Goal: Contribute content: Contribute content

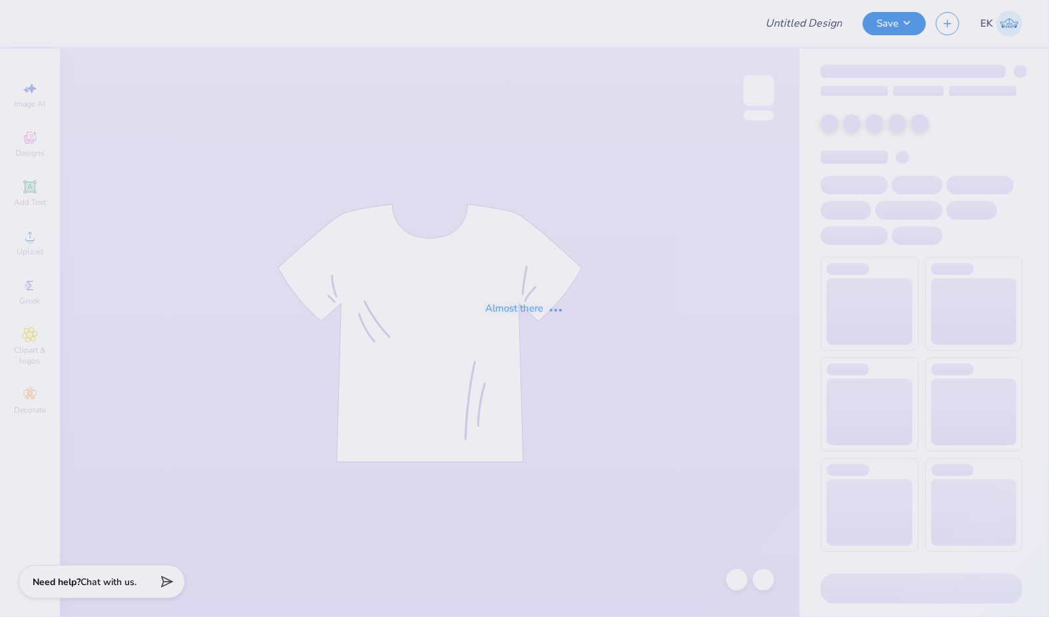
type input "Dad's Weekend"
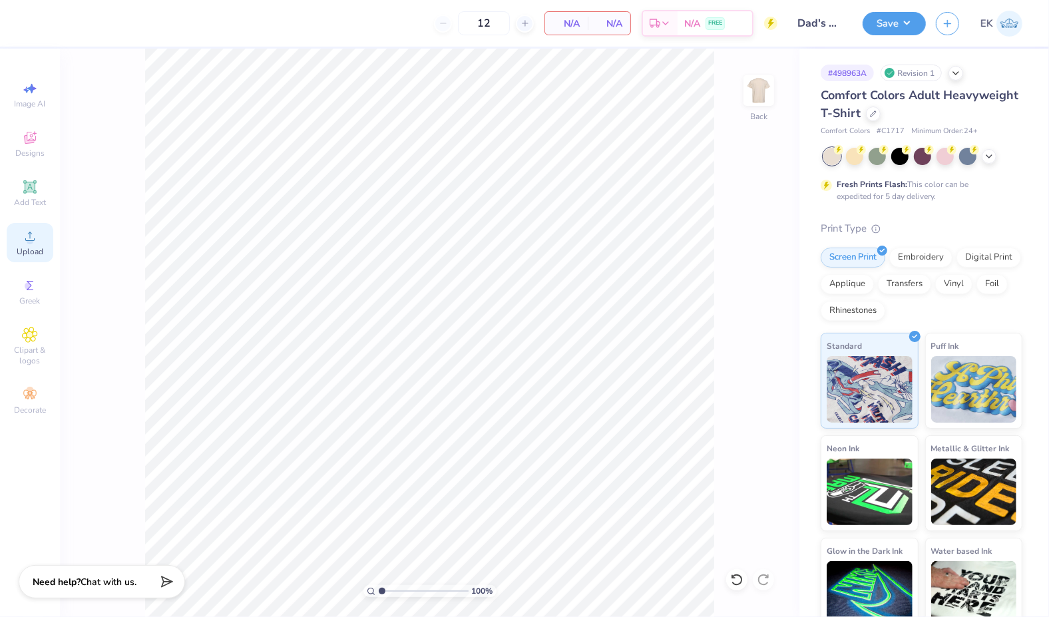
click at [34, 245] on div "Upload" at bounding box center [30, 242] width 47 height 39
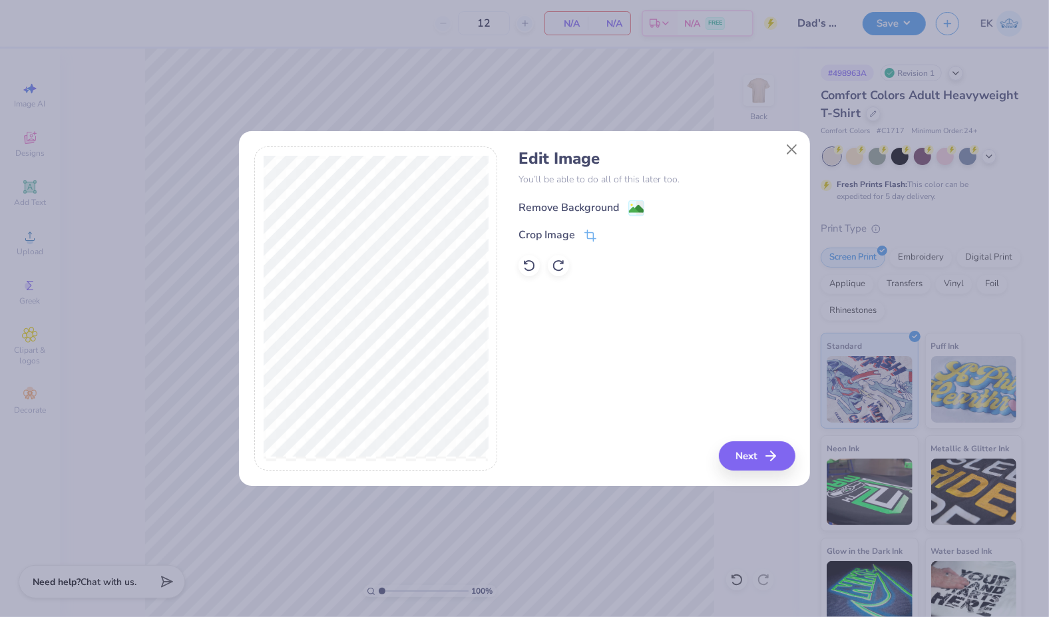
click at [640, 200] on span at bounding box center [636, 208] width 16 height 17
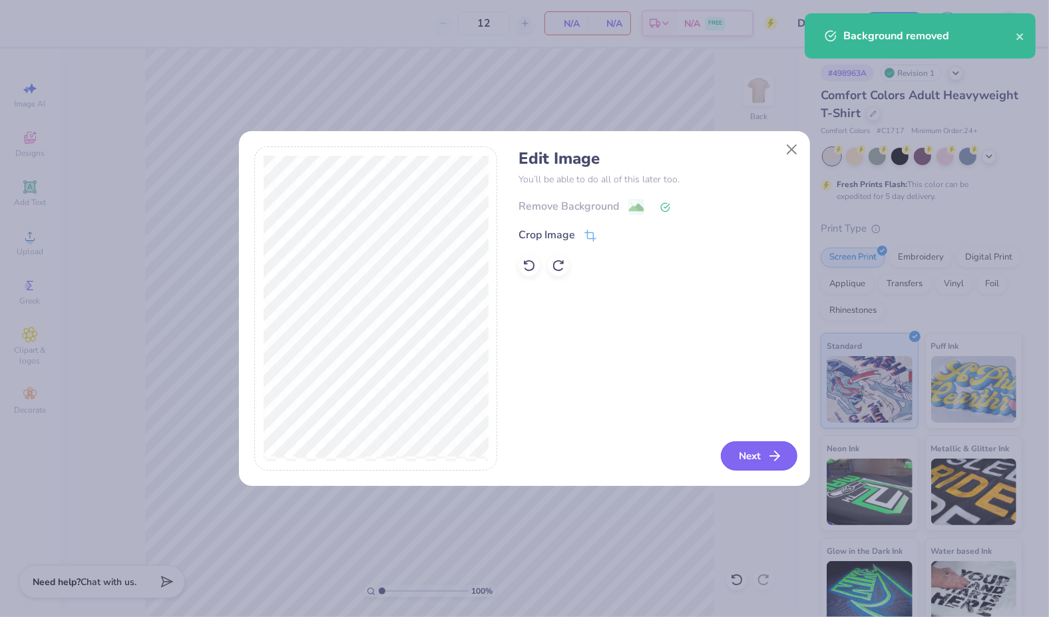
click at [754, 462] on button "Next" at bounding box center [759, 455] width 77 height 29
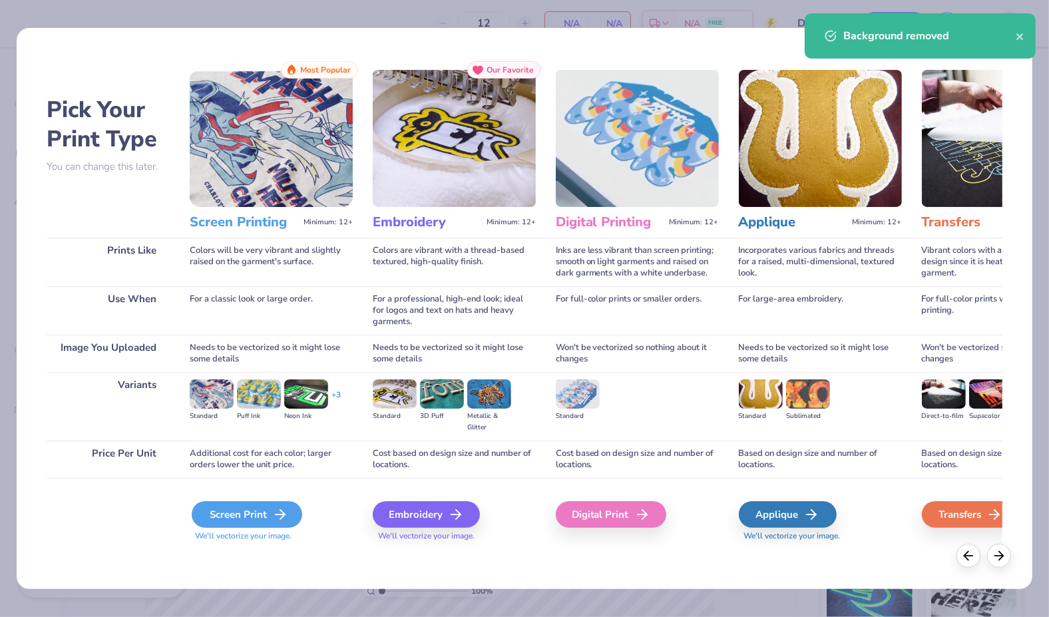
click at [248, 518] on div "Screen Print" at bounding box center [247, 514] width 110 height 27
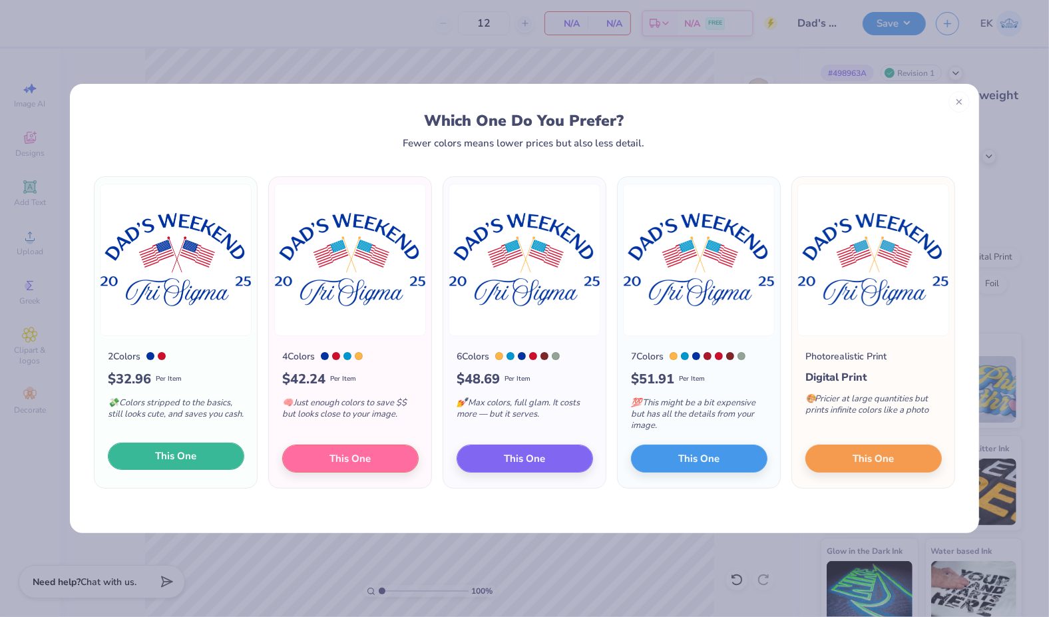
click at [167, 456] on span "This One" at bounding box center [176, 455] width 41 height 15
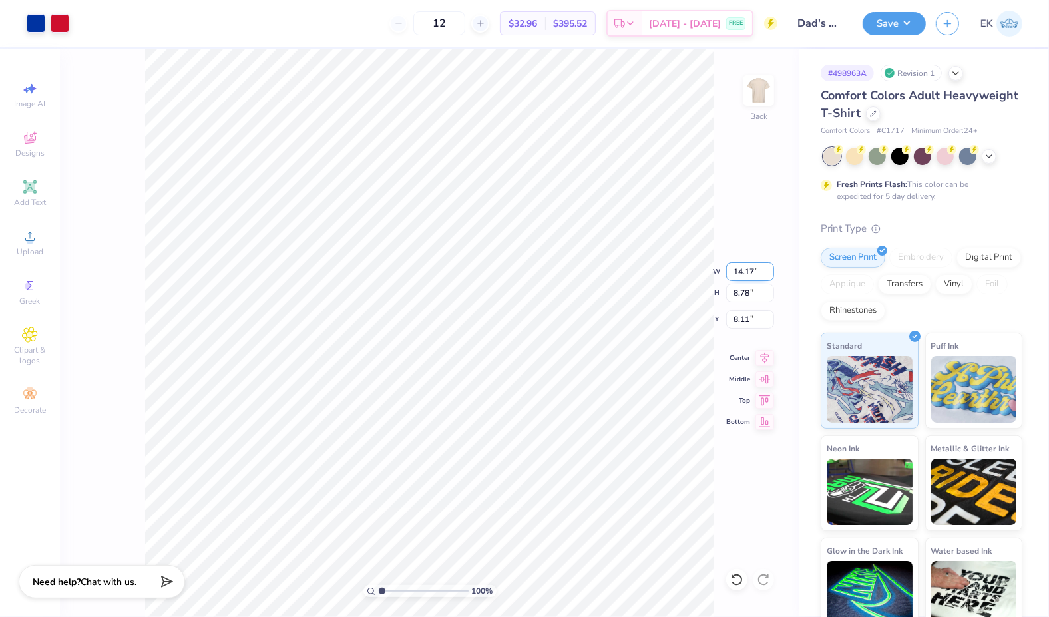
click at [752, 272] on input "14.17" at bounding box center [750, 271] width 48 height 19
type input "4.00"
type input "2.48"
type input "3.00"
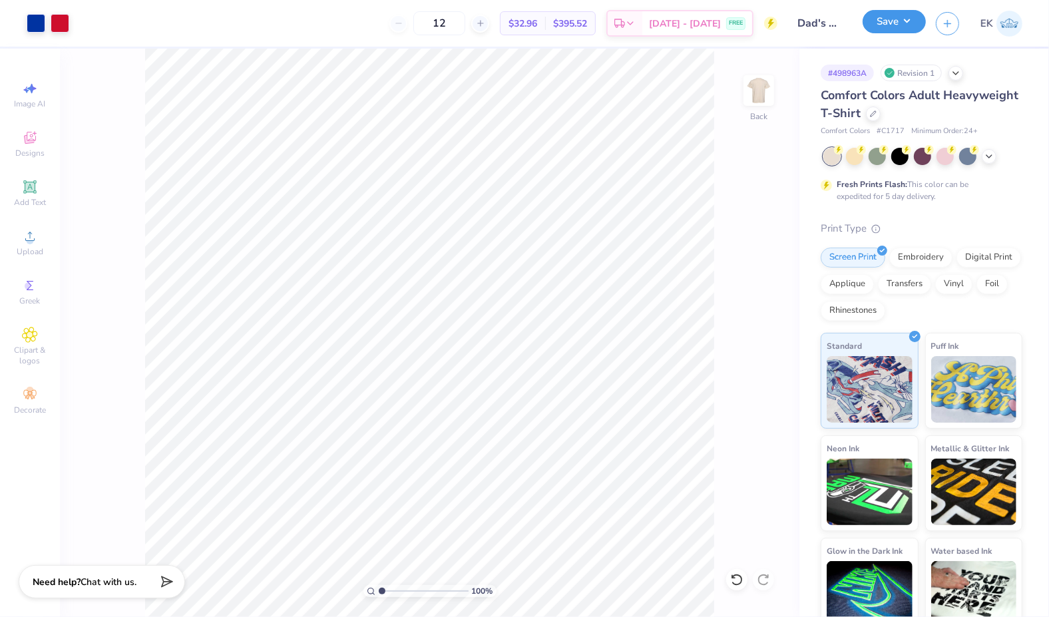
click at [892, 24] on button "Save" at bounding box center [893, 21] width 63 height 23
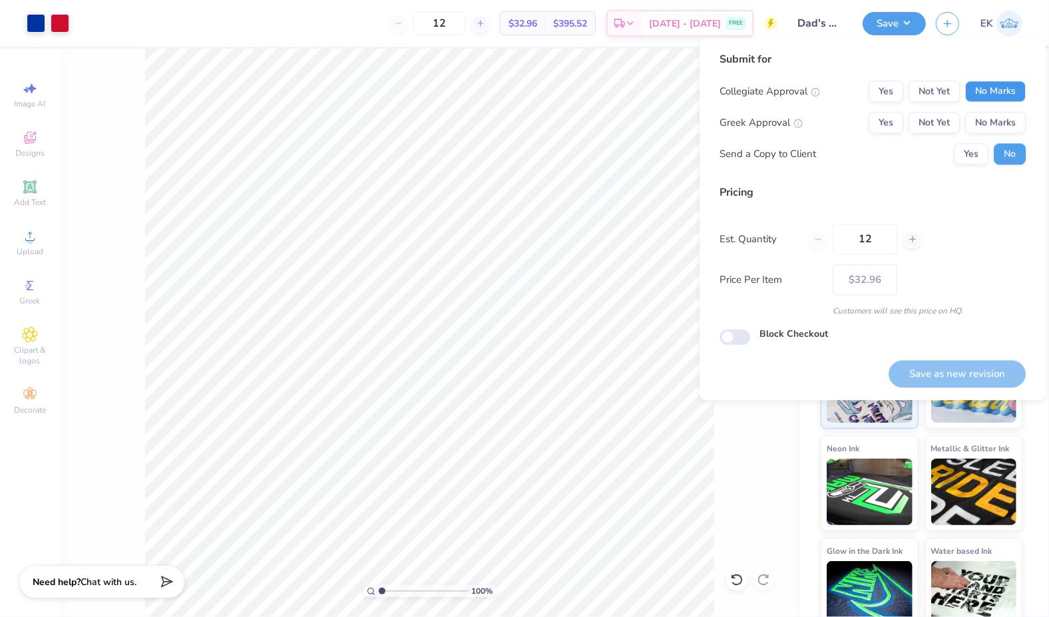
click at [995, 99] on button "No Marks" at bounding box center [995, 91] width 61 height 21
click at [872, 113] on button "Yes" at bounding box center [885, 122] width 35 height 21
click at [972, 371] on button "Save as new revision" at bounding box center [956, 373] width 137 height 27
type input "$32.96"
